Goal: Find contact information: Find contact information

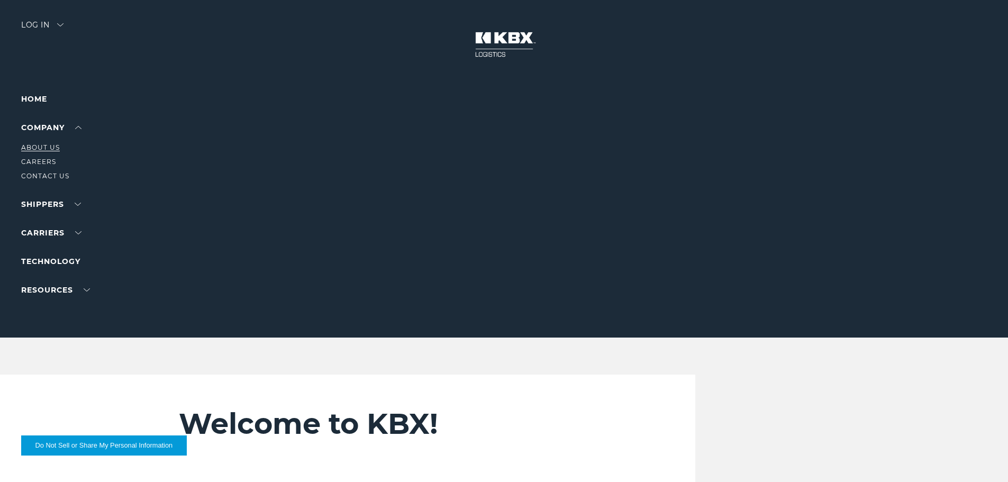
click at [41, 145] on link "About Us" at bounding box center [40, 147] width 39 height 8
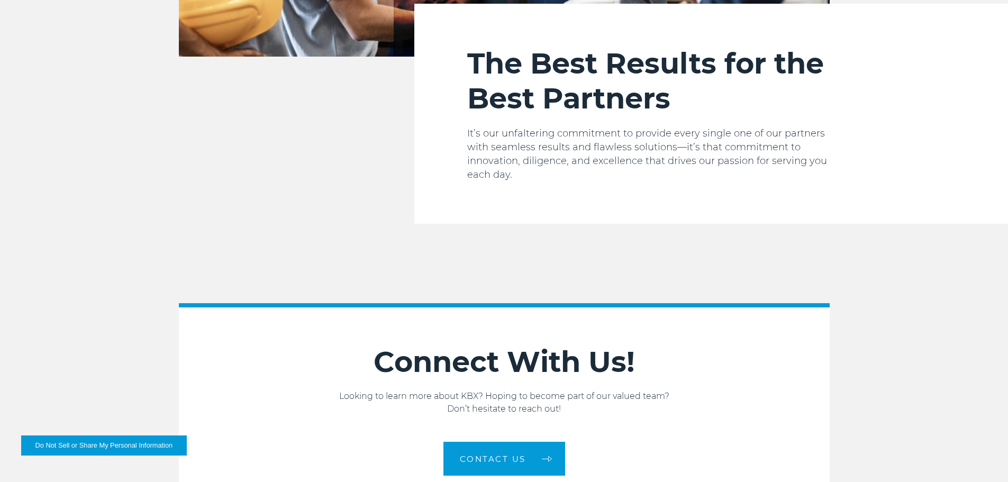
scroll to position [1793, 0]
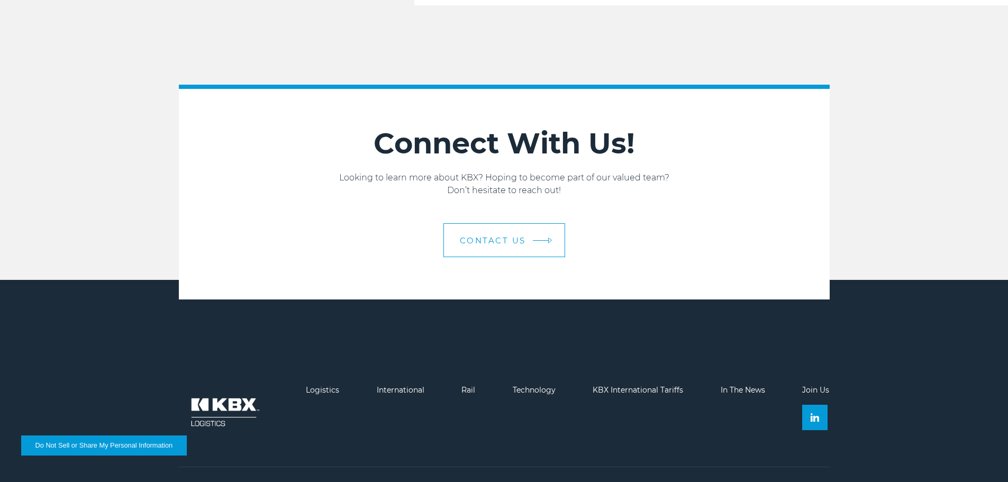
click at [514, 223] on link "Contact us" at bounding box center [505, 240] width 122 height 34
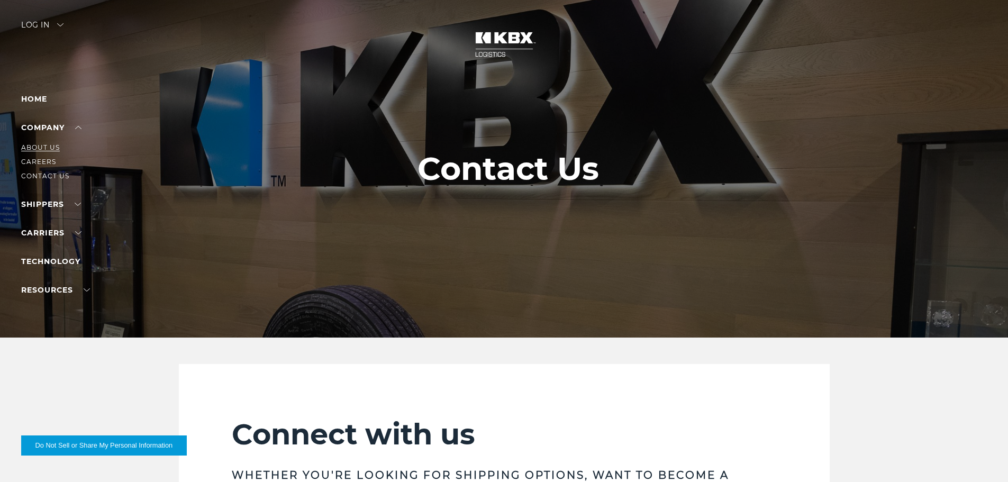
click at [49, 145] on link "About Us" at bounding box center [40, 147] width 39 height 8
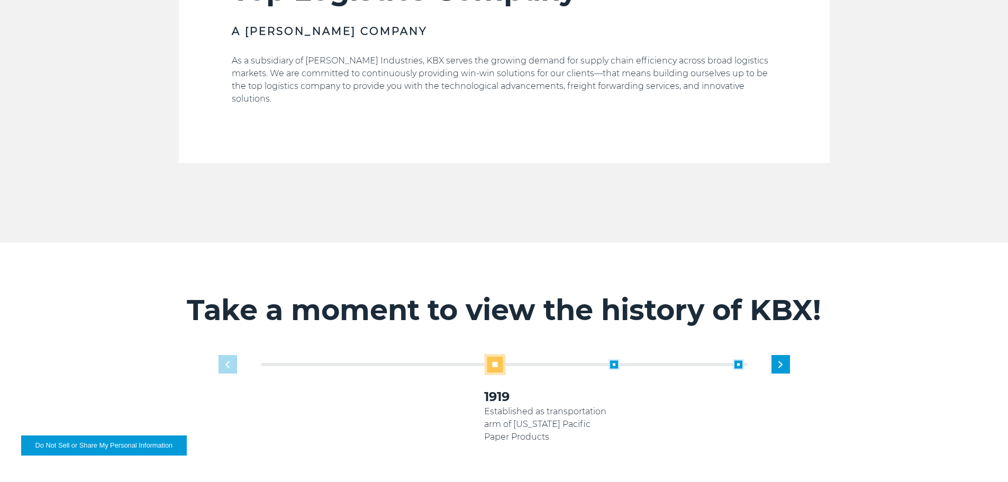
scroll to position [582, 0]
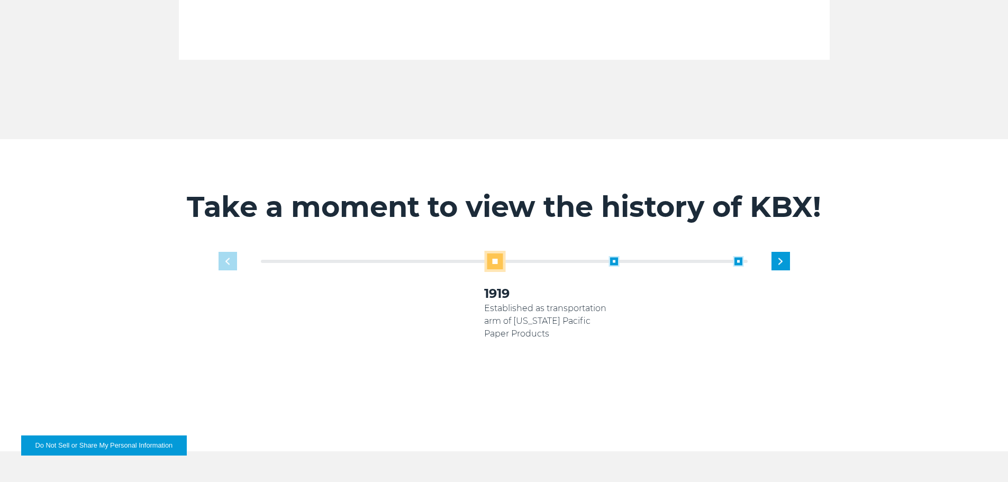
click at [529, 303] on p "Established as transportation arm of Georgia Pacific Paper Products" at bounding box center [546, 321] width 124 height 38
